Goal: Ask a question

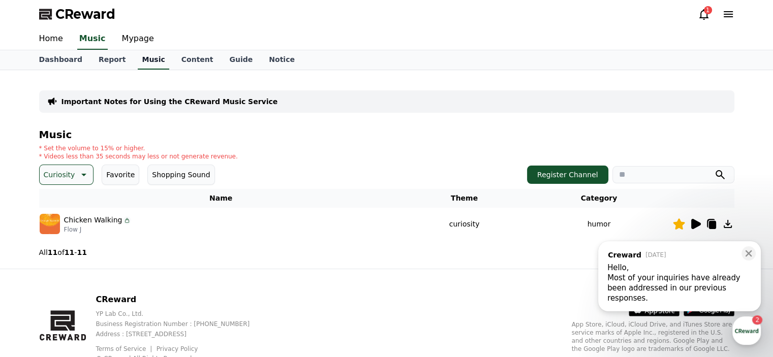
click at [138, 65] on link "Music" at bounding box center [153, 59] width 31 height 19
click at [705, 14] on icon at bounding box center [704, 14] width 12 height 12
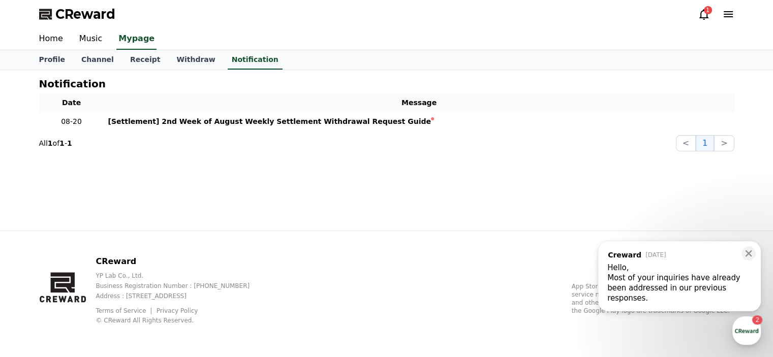
click at [666, 269] on div "Hello," at bounding box center [679, 268] width 144 height 10
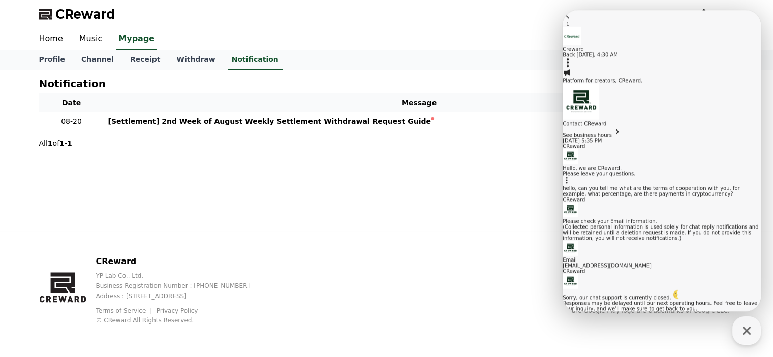
scroll to position [420, 0]
drag, startPoint x: 596, startPoint y: 145, endPoint x: 674, endPoint y: 244, distance: 126.6
click at [674, 339] on div "Hello, Most of your inquiries have already been addressed in our previous respo…" at bounding box center [661, 358] width 198 height 39
copy div "Hello, Most of your inquiries have already been addressed in our previous respo…"
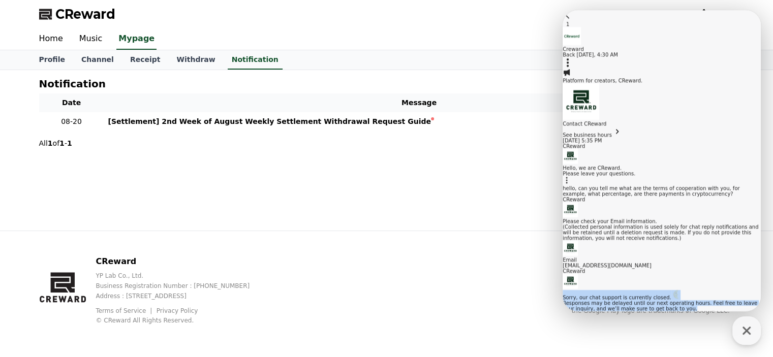
drag, startPoint x: 596, startPoint y: 86, endPoint x: 674, endPoint y: 139, distance: 94.4
click at [674, 290] on div "Sorry, our chat support is currently closed. Responses may be delayed until our…" at bounding box center [661, 300] width 198 height 21
copy div "Sorry, our chat support is currently closed. Responses may be delayed until our…"
